Goal: Book appointment/travel/reservation

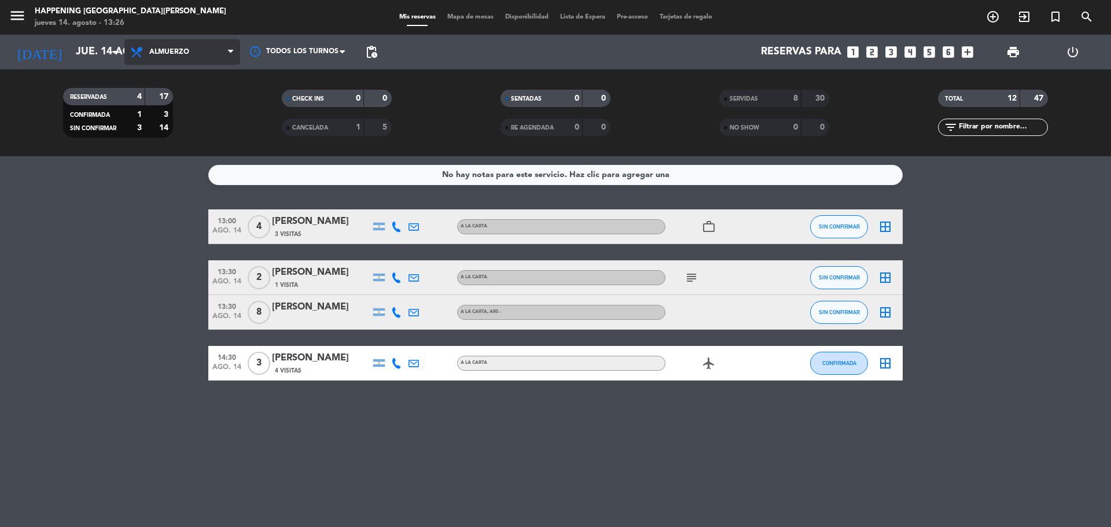
click at [237, 53] on span at bounding box center [234, 52] width 12 height 11
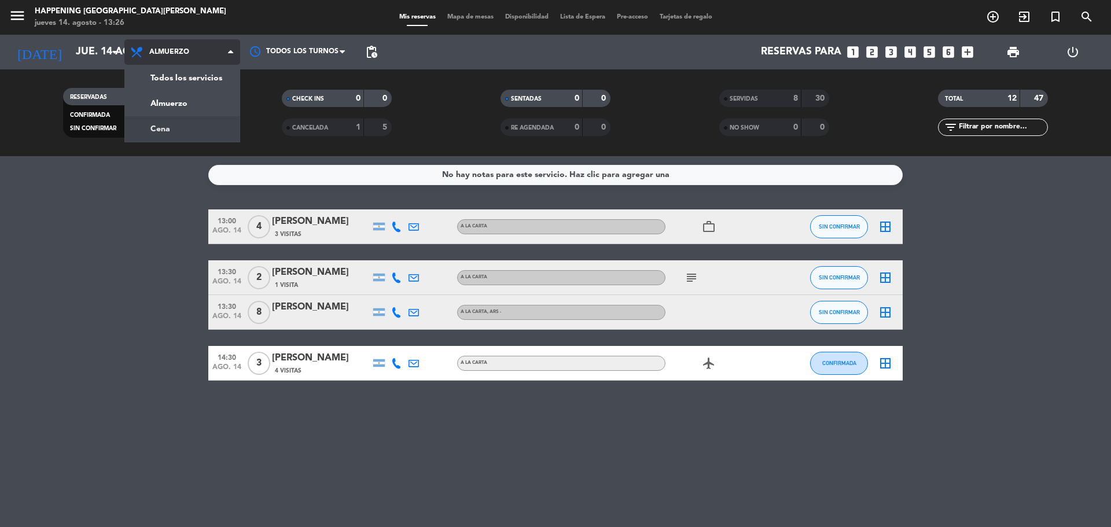
click at [197, 131] on div "menu Happening Puerto [PERSON_NAME] [DATE] 14. agosto - 13:26 Mis reservas Mapa…" at bounding box center [555, 78] width 1111 height 156
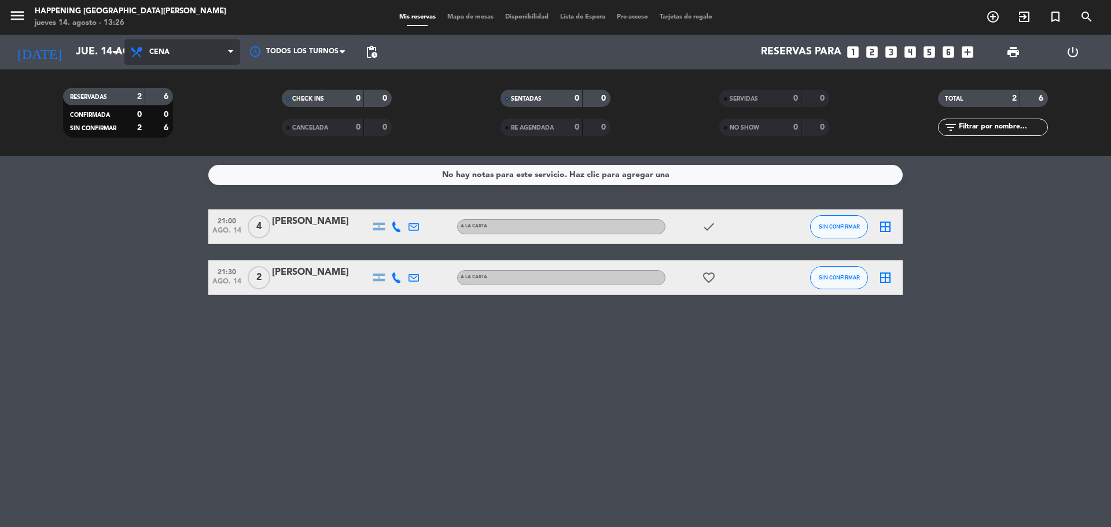
click at [227, 54] on span "Cena" at bounding box center [182, 51] width 116 height 25
click at [203, 100] on div "menu Happening Puerto [PERSON_NAME] [DATE] 14. agosto - 13:26 Mis reservas Mapa…" at bounding box center [555, 78] width 1111 height 156
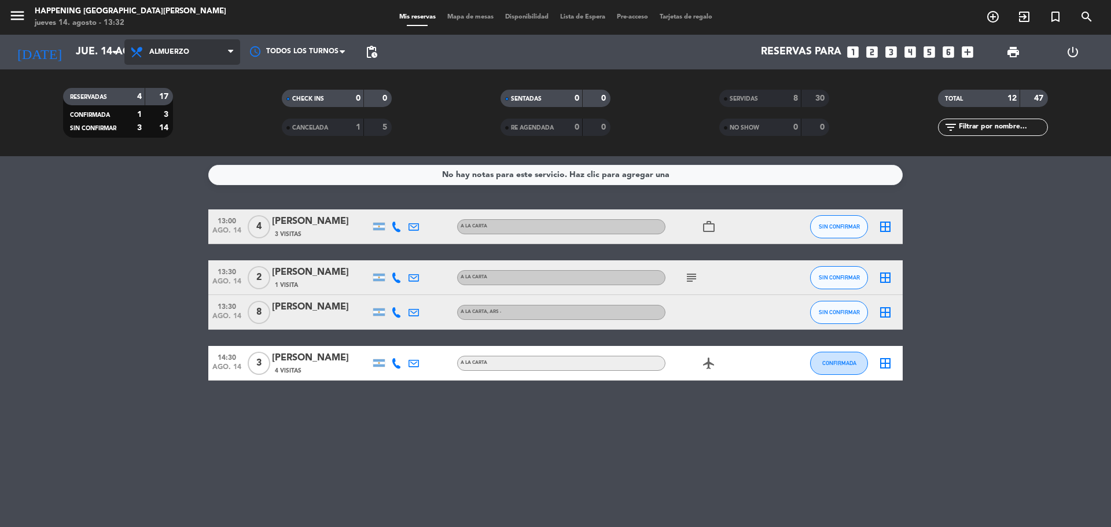
click at [230, 52] on icon at bounding box center [230, 51] width 5 height 9
click at [207, 122] on div "menu Happening Puerto [PERSON_NAME] [DATE] 14. agosto - 13:32 Mis reservas Mapa…" at bounding box center [555, 78] width 1111 height 156
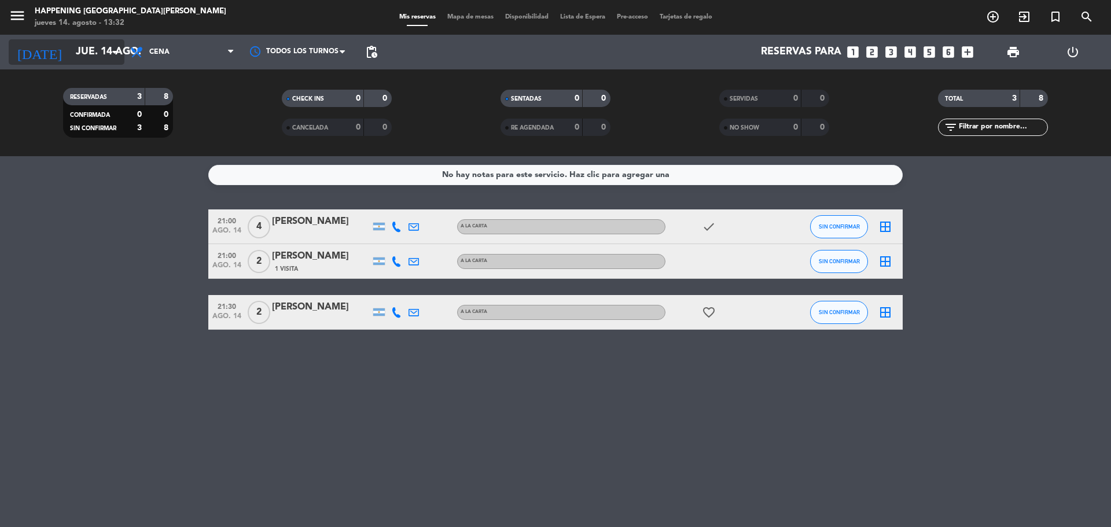
click at [118, 51] on icon "arrow_drop_down" at bounding box center [115, 52] width 14 height 14
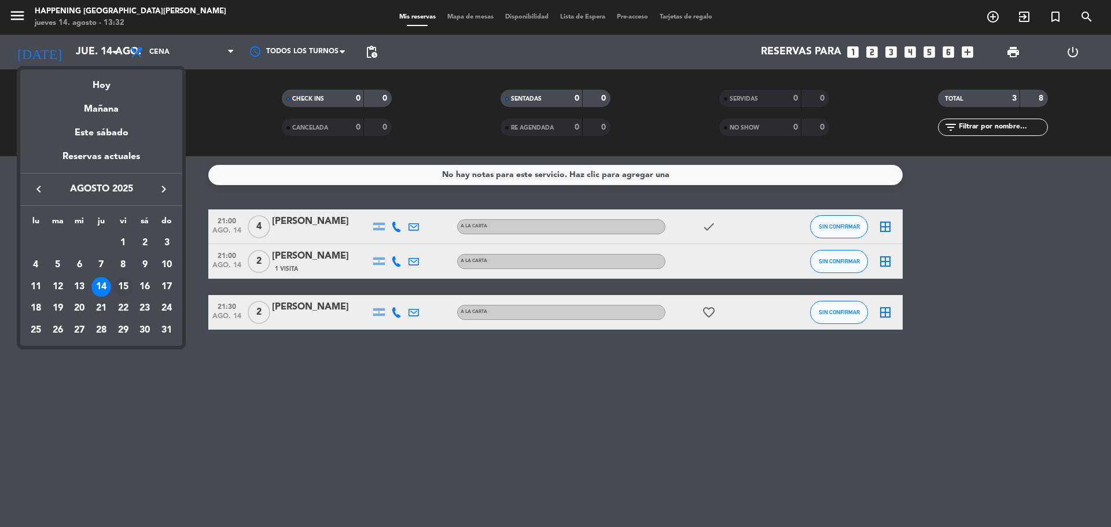
click at [126, 286] on div "15" at bounding box center [123, 287] width 20 height 20
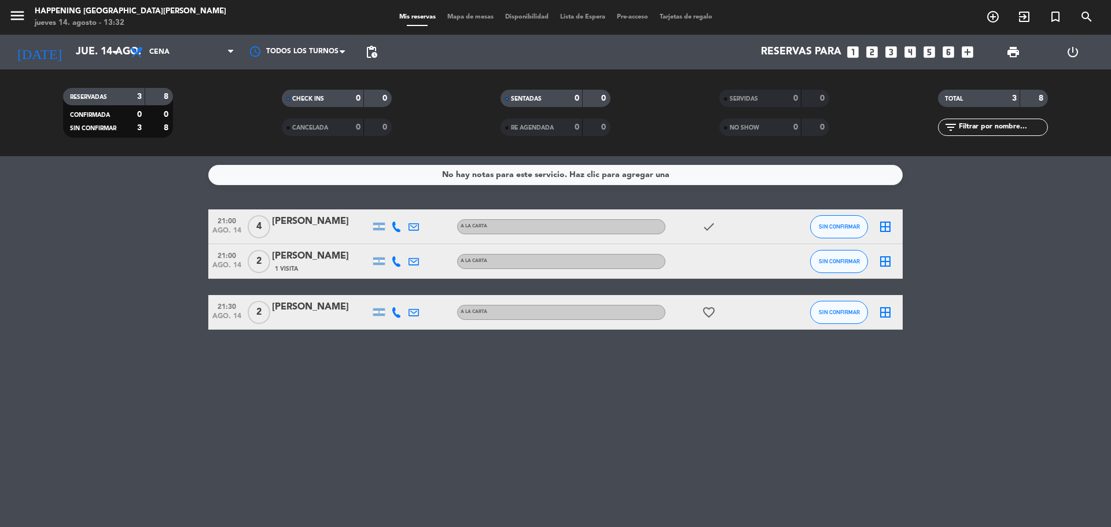
type input "vie. 15 ago."
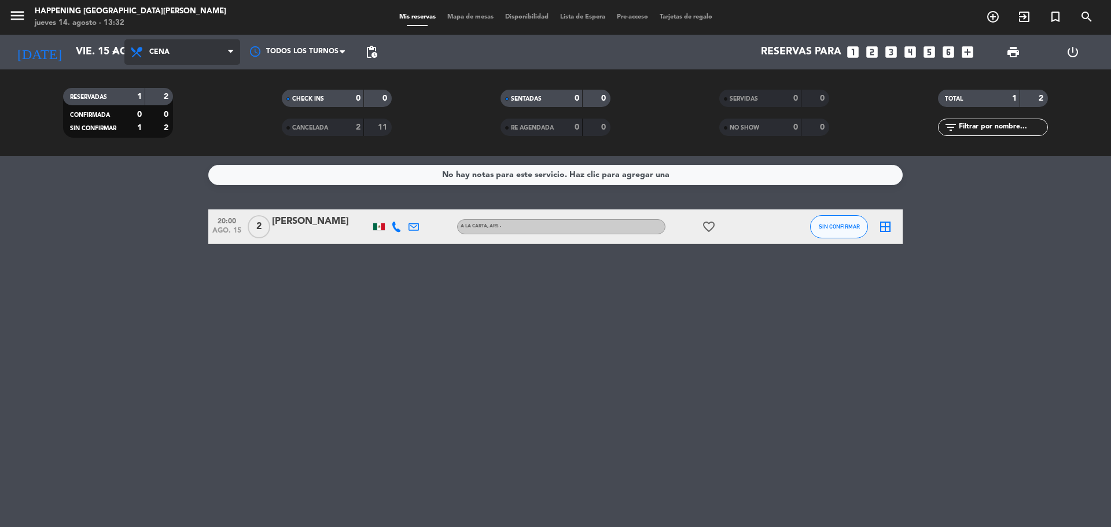
click at [233, 47] on span at bounding box center [234, 52] width 12 height 11
click at [201, 97] on div "menu Happening Puerto [PERSON_NAME] [DATE] 14. agosto - 13:32 Mis reservas Mapa…" at bounding box center [555, 78] width 1111 height 156
